Goal: Transaction & Acquisition: Purchase product/service

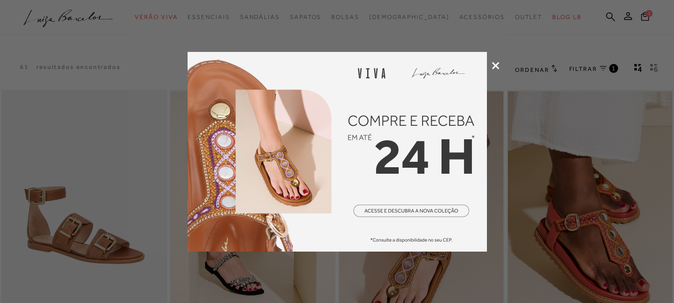
click at [496, 60] on div at bounding box center [337, 151] width 674 height 303
click at [496, 69] on icon at bounding box center [495, 65] width 7 height 7
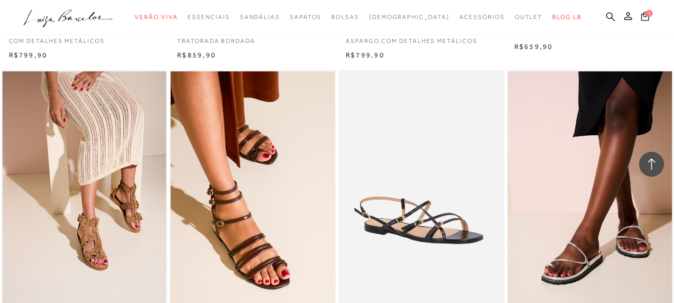
scroll to position [648, 0]
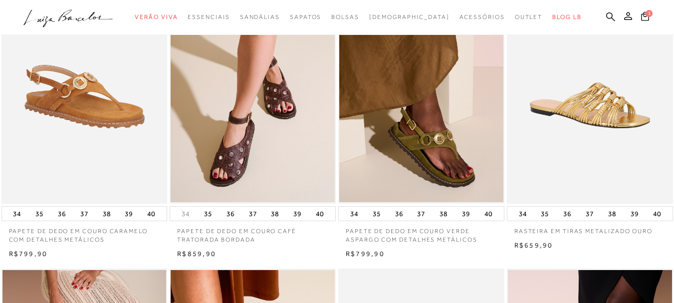
click at [282, 153] on img at bounding box center [253, 79] width 164 height 246
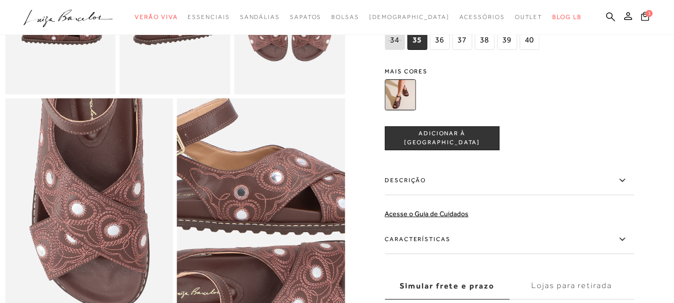
scroll to position [399, 0]
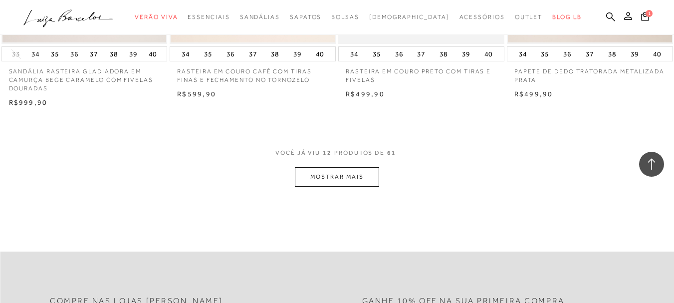
scroll to position [947, 0]
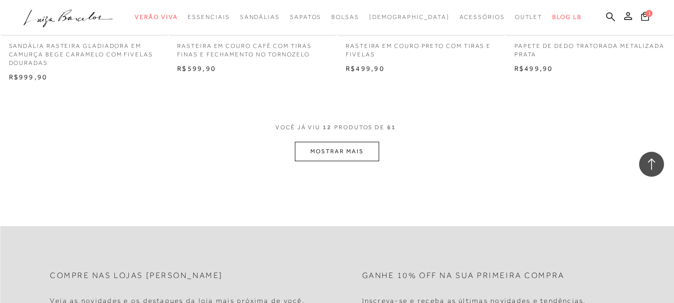
click at [339, 148] on button "MOSTRAR MAIS" at bounding box center [337, 151] width 84 height 19
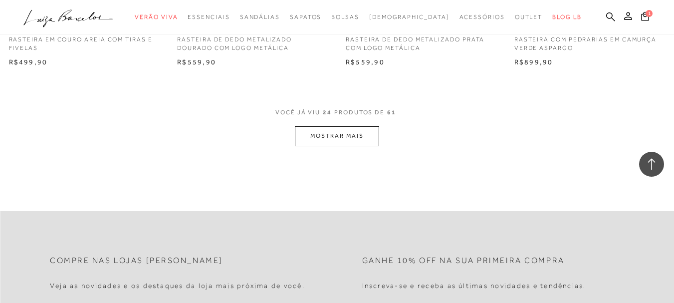
scroll to position [1994, 0]
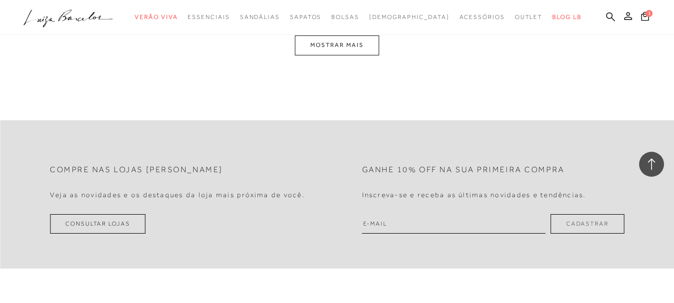
click at [355, 41] on button "MOSTRAR MAIS" at bounding box center [337, 44] width 84 height 19
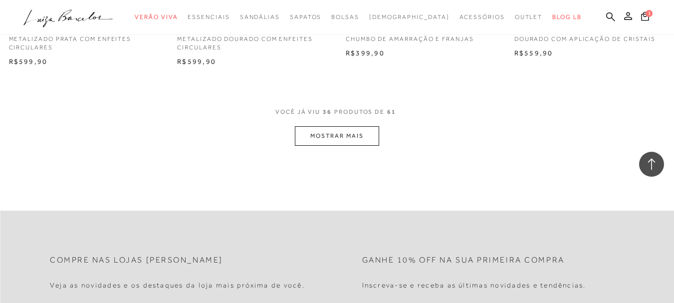
scroll to position [2952, 0]
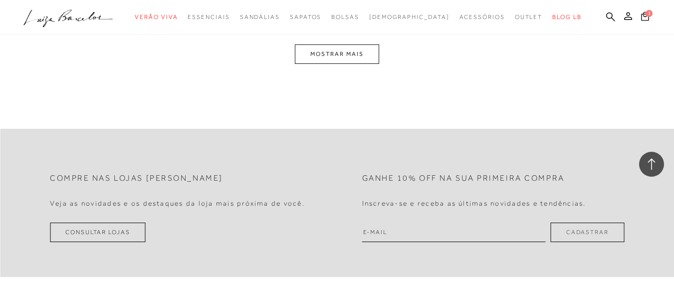
click at [335, 48] on button "MOSTRAR MAIS" at bounding box center [337, 53] width 84 height 19
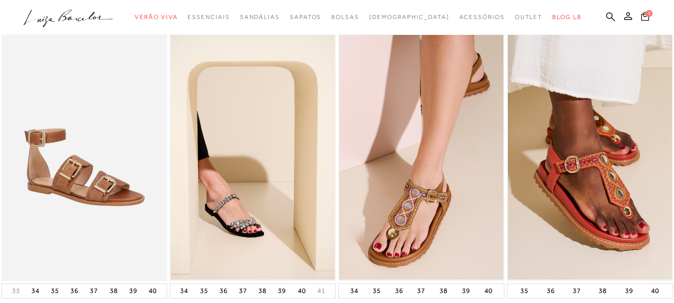
scroll to position [0, 0]
